Goal: Information Seeking & Learning: Find specific fact

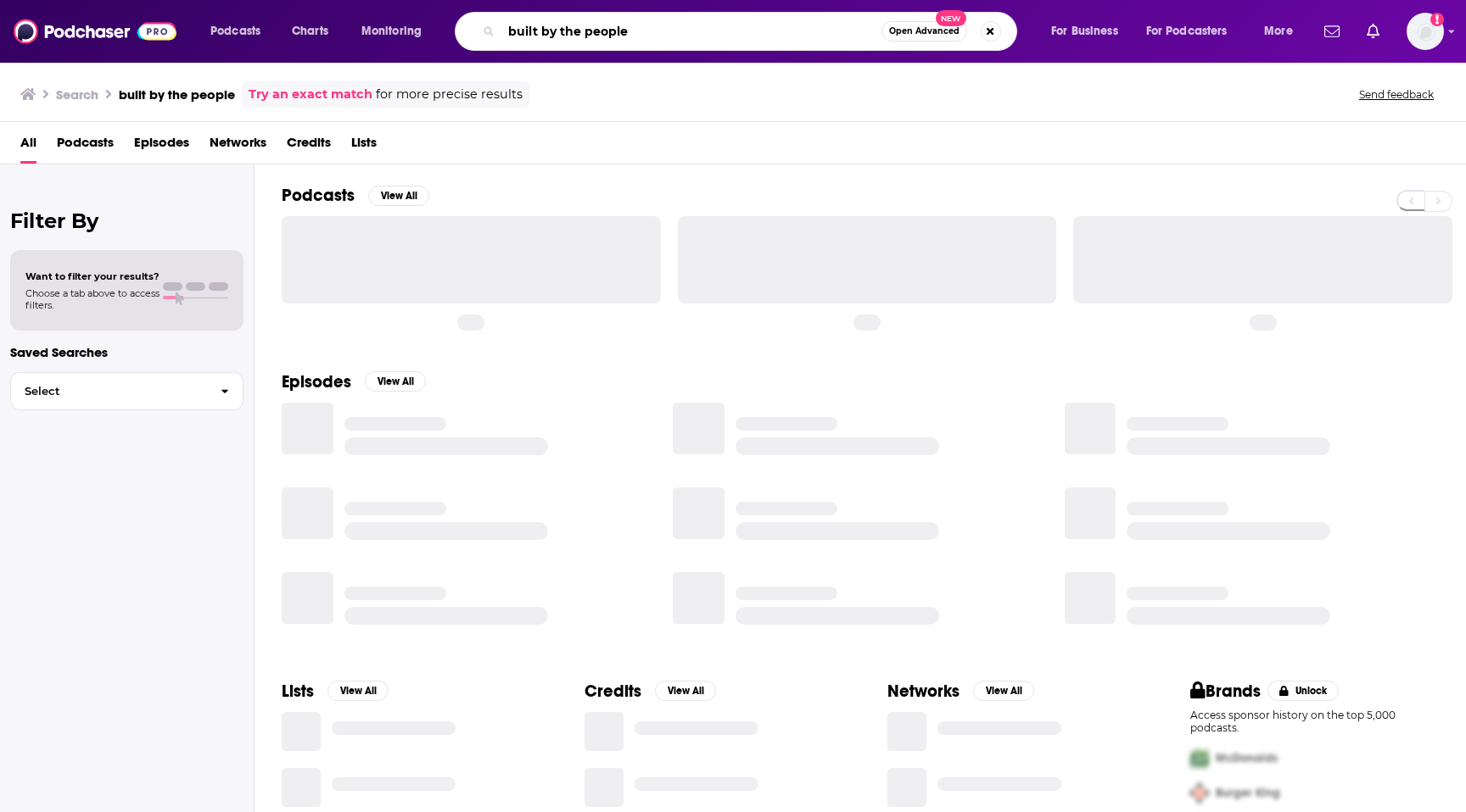
drag, startPoint x: 629, startPoint y: 35, endPoint x: 430, endPoint y: 33, distance: 199.0
click at [430, 34] on div "Podcasts Charts Monitoring built by the people Open Advanced New For Business F…" at bounding box center [754, 32] width 1111 height 39
paste input "Fintech Makers PodCast"
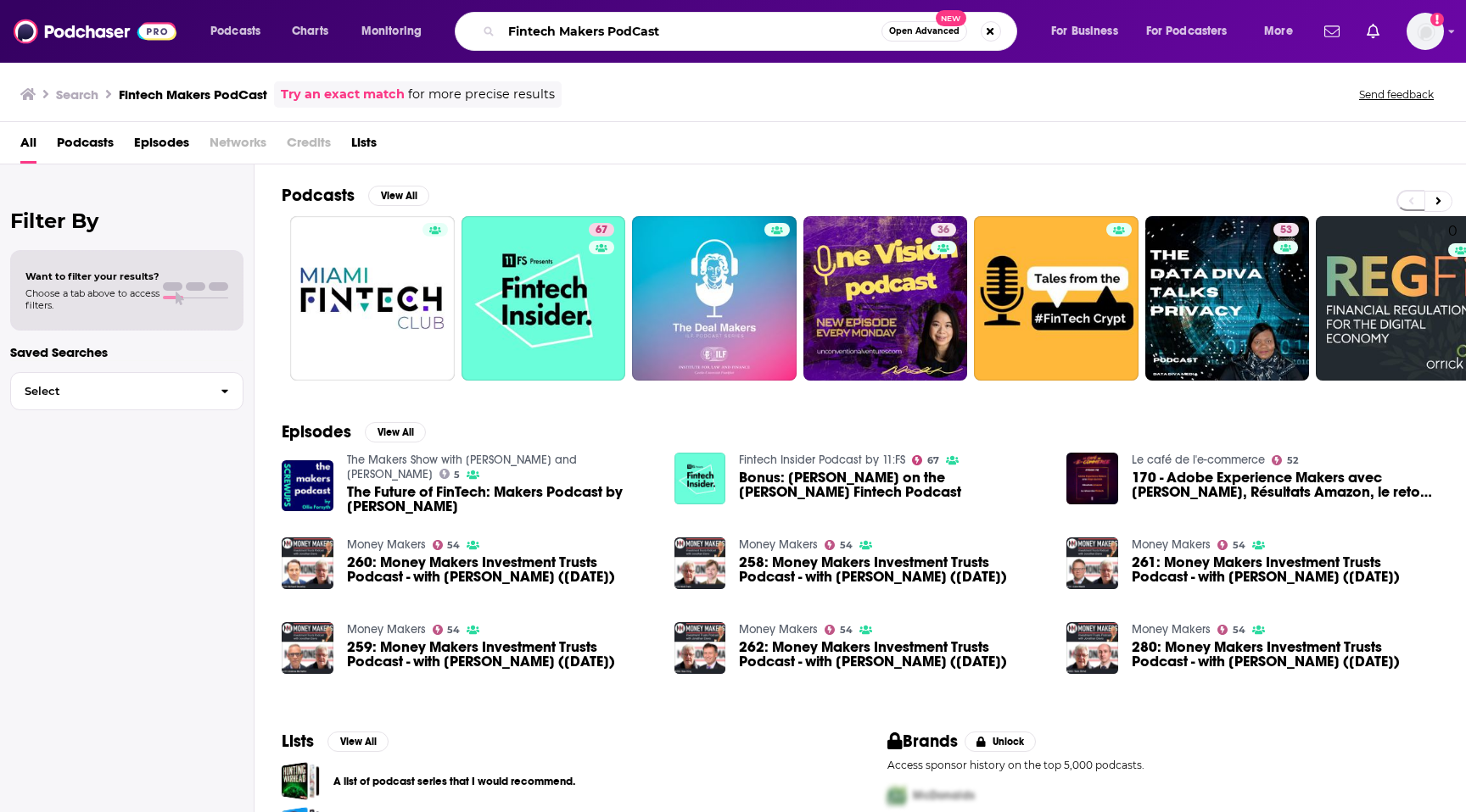
drag, startPoint x: 605, startPoint y: 27, endPoint x: 691, endPoint y: 27, distance: 86.0
click at [690, 27] on input "Fintech Makers PodCast" at bounding box center [691, 31] width 380 height 27
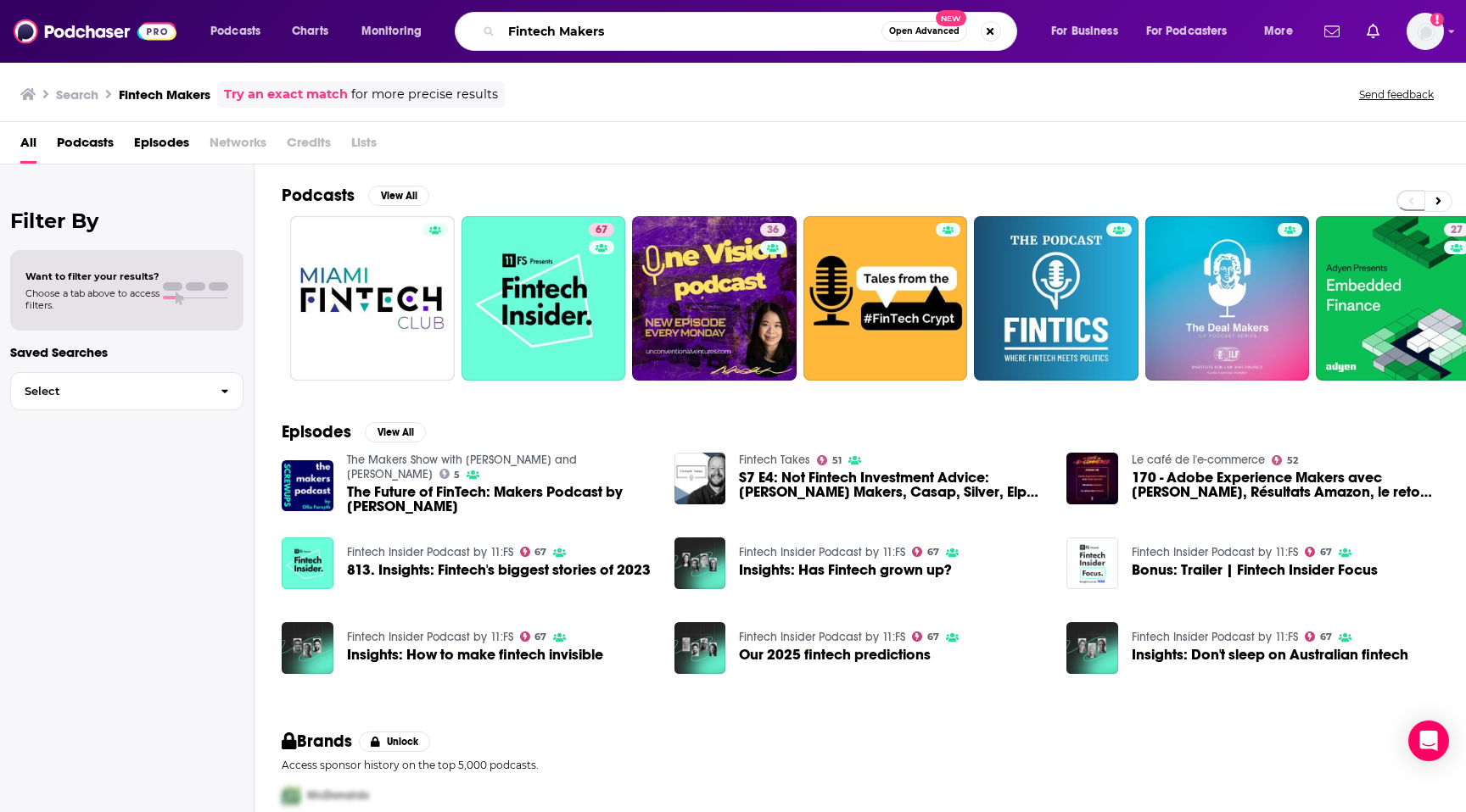
drag, startPoint x: 639, startPoint y: 33, endPoint x: 366, endPoint y: 13, distance: 273.7
click at [371, 13] on div "Podcasts Charts Monitoring Fintech Makers Open Advanced New For Business For Po…" at bounding box center [754, 32] width 1111 height 39
paste input "The Payments Shed Podcast"
drag, startPoint x: 638, startPoint y: 33, endPoint x: 708, endPoint y: 34, distance: 70.0
click at [704, 33] on input "The Payments Shed Podcast" at bounding box center [691, 31] width 380 height 27
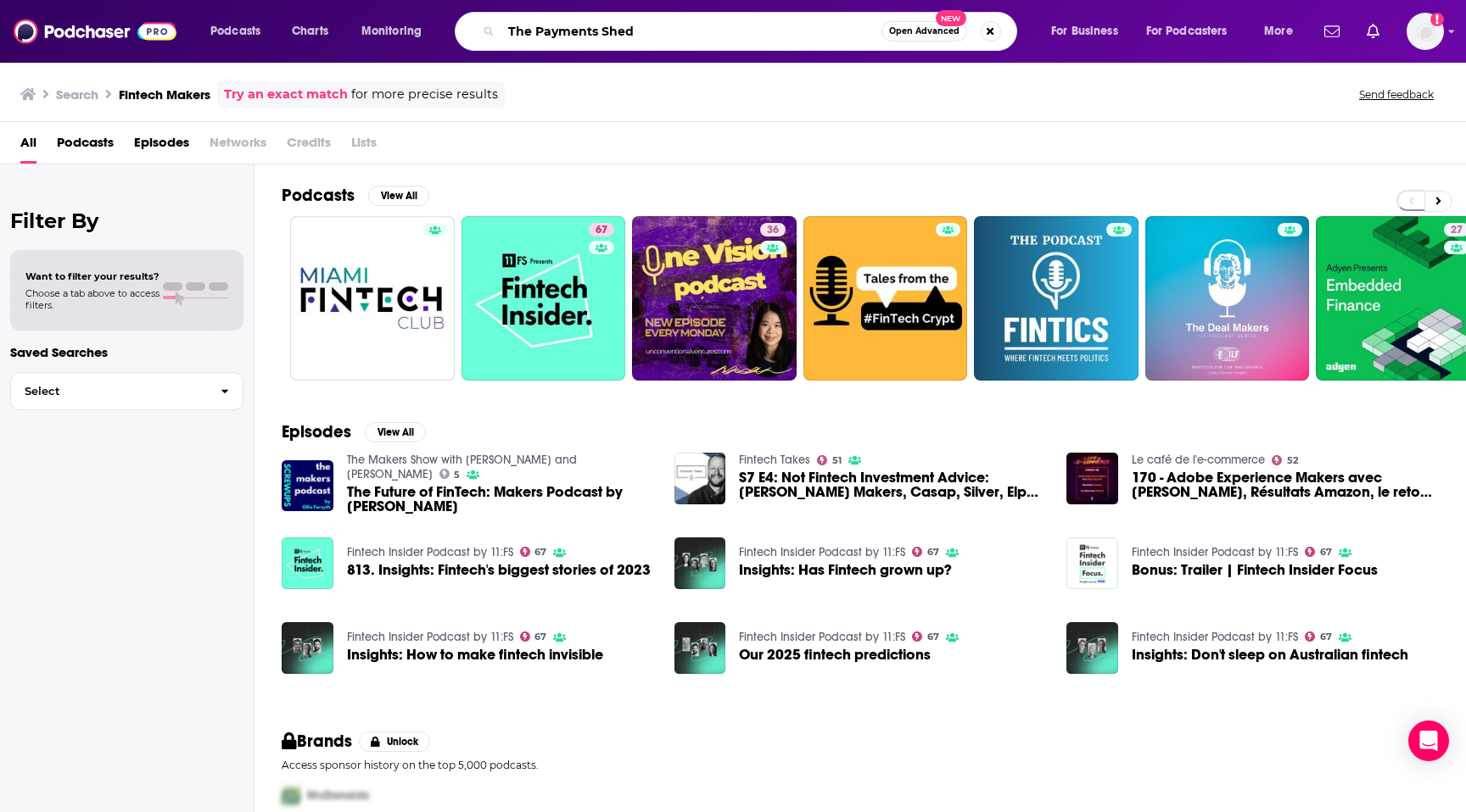
type input "The Payments Shed"
